Goal: Use online tool/utility: Utilize a website feature to perform a specific function

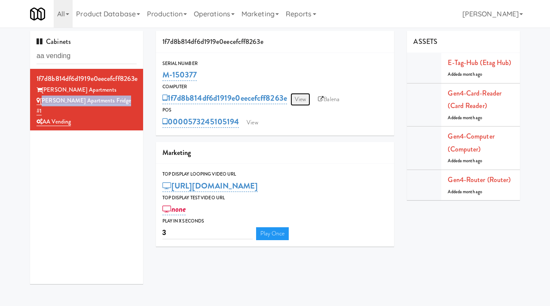
click at [302, 103] on link "View" at bounding box center [301, 99] width 20 height 13
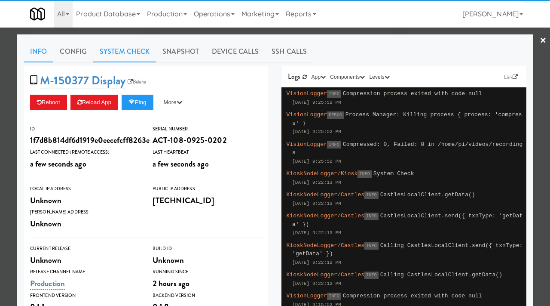
click at [128, 59] on link "System Check" at bounding box center [124, 51] width 63 height 21
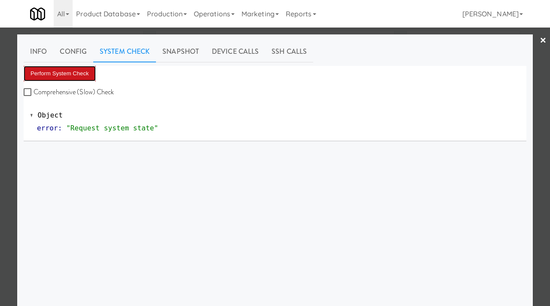
click at [67, 77] on button "Perform System Check" at bounding box center [60, 73] width 72 height 15
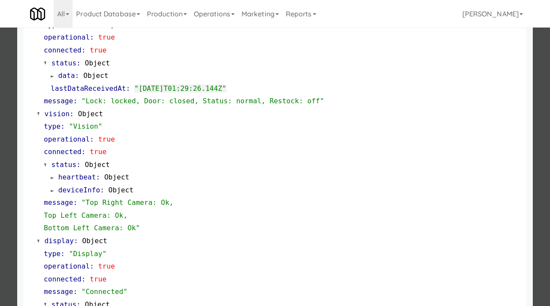
scroll to position [254, 0]
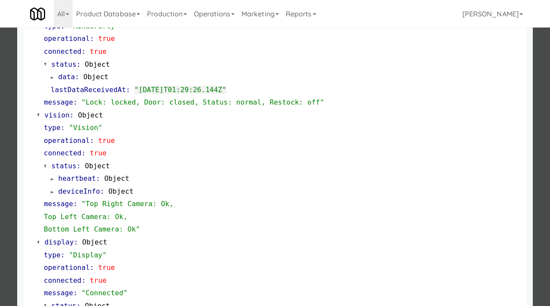
click at [0, 95] on div at bounding box center [275, 153] width 550 height 306
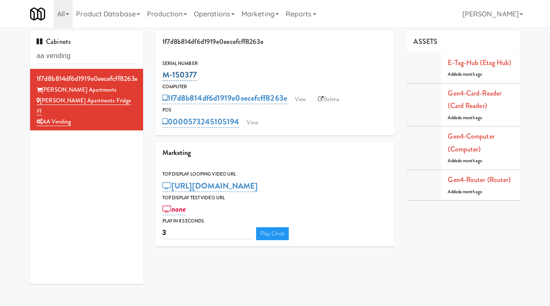
drag, startPoint x: 203, startPoint y: 76, endPoint x: 164, endPoint y: 70, distance: 39.1
click at [164, 70] on div "M-150377" at bounding box center [275, 74] width 226 height 15
copy link "M-150377"
